Goal: Task Accomplishment & Management: Use online tool/utility

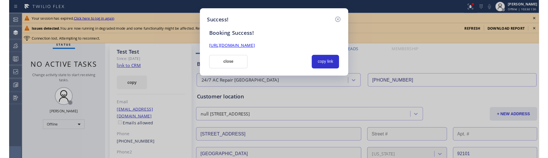
scroll to position [235, 0]
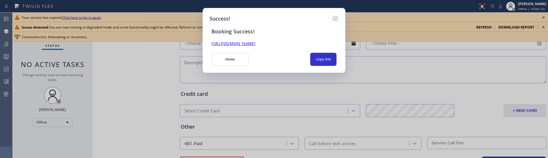
click at [228, 19] on h5 "Success!" at bounding box center [219, 19] width 21 height 8
click at [234, 31] on div "Booking Success!" at bounding box center [274, 31] width 132 height 7
click at [235, 31] on div "Booking Success!" at bounding box center [274, 31] width 132 height 7
click at [221, 16] on h5 "Success!" at bounding box center [219, 19] width 21 height 8
